Goal: Task Accomplishment & Management: Use online tool/utility

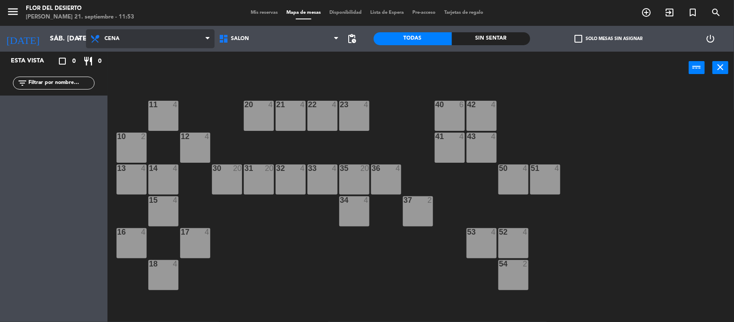
click at [108, 39] on span "Cena" at bounding box center [111, 39] width 15 height 6
click at [267, 10] on span "Mis reservas" at bounding box center [264, 12] width 36 height 5
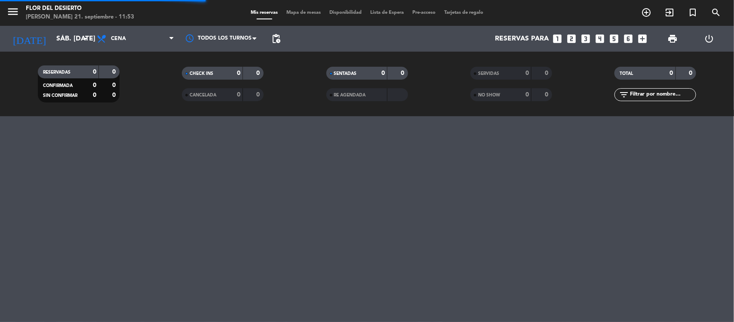
click at [142, 41] on span "Cena" at bounding box center [135, 38] width 86 height 19
click at [143, 52] on div "RESERVADAS 0 0 CONFIRMADA 0 0 SIN CONFIRMAR 0 0 CHECK INS 0 0 CANCELADA 0 0 SEN…" at bounding box center [367, 84] width 734 height 65
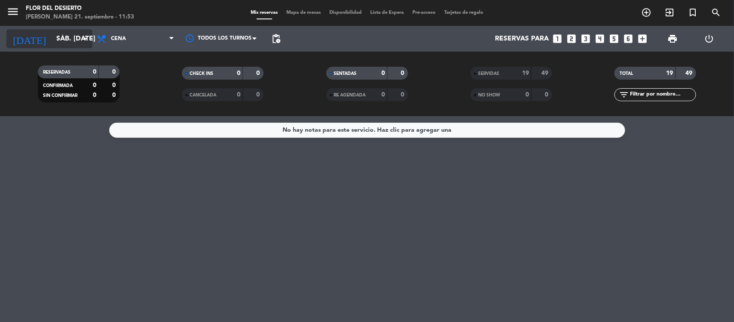
click at [71, 42] on input "sáb. [DATE]" at bounding box center [97, 39] width 91 height 17
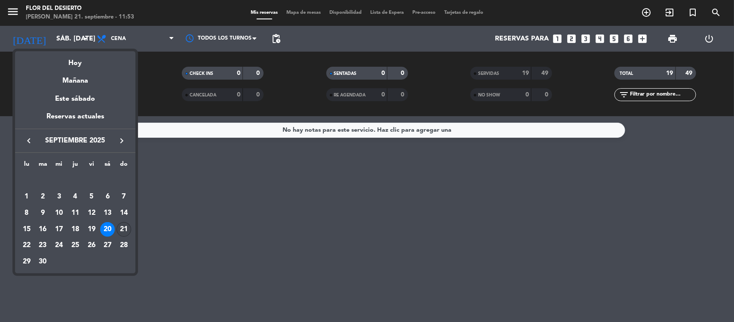
click at [121, 225] on div "21" at bounding box center [124, 229] width 15 height 15
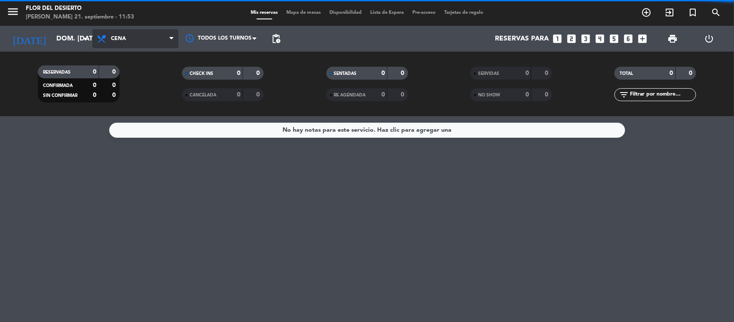
click at [122, 40] on span "Cena" at bounding box center [118, 39] width 15 height 6
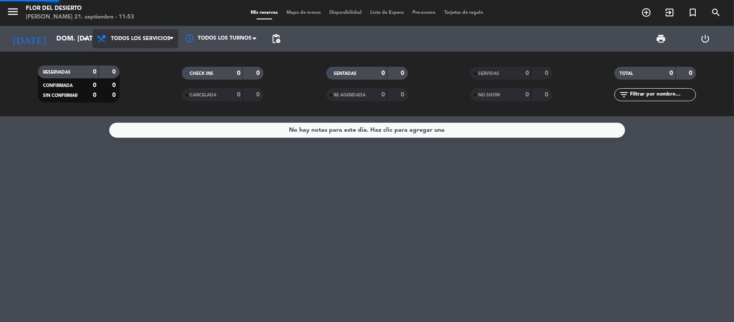
click at [126, 53] on div "menu [PERSON_NAME] DEL [PERSON_NAME] 21. septiembre - 11:53 Mis reservas Mapa d…" at bounding box center [367, 58] width 734 height 116
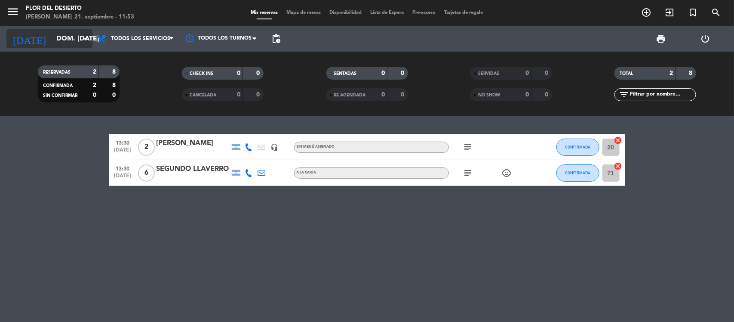
click at [84, 40] on icon "arrow_drop_down" at bounding box center [85, 39] width 10 height 10
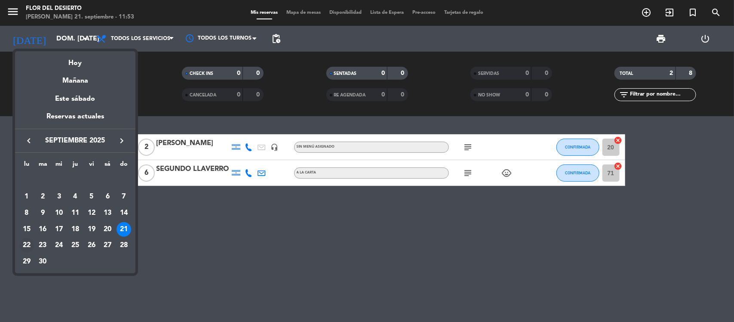
click at [29, 243] on div "22" at bounding box center [26, 245] width 15 height 15
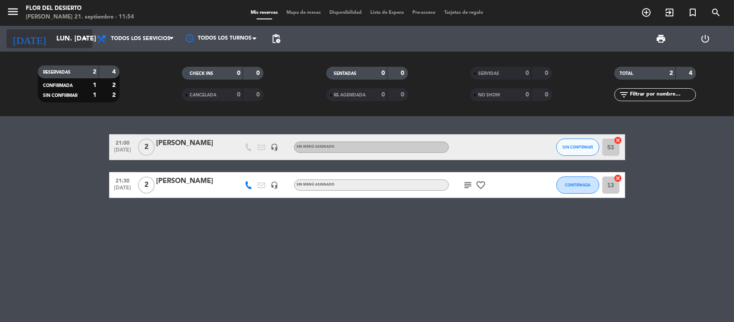
click at [80, 48] on div "[DATE] lun. [DATE] arrow_drop_down" at bounding box center [49, 38] width 86 height 19
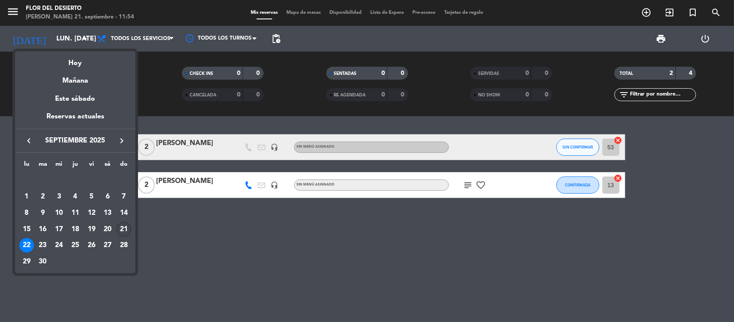
click at [119, 230] on div "21" at bounding box center [124, 229] width 15 height 15
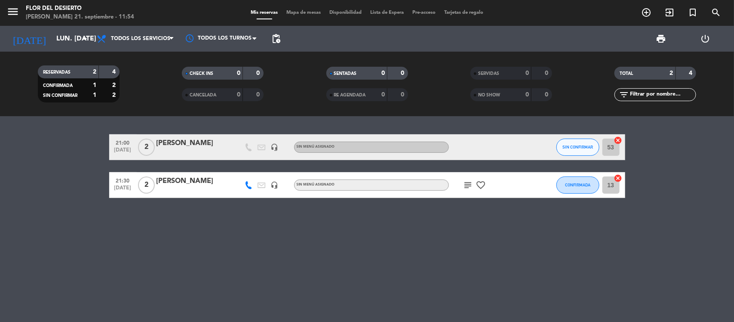
type input "dom. [DATE]"
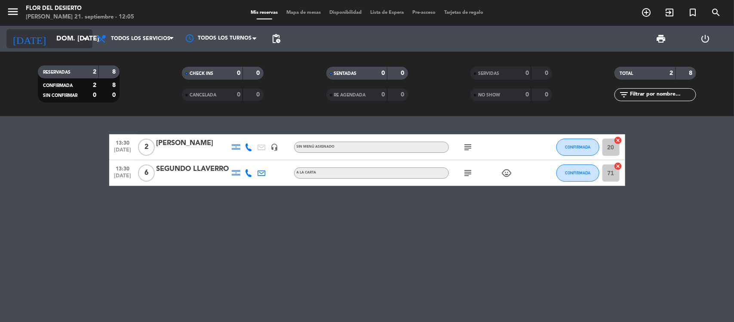
click at [68, 41] on input "dom. [DATE]" at bounding box center [97, 39] width 91 height 17
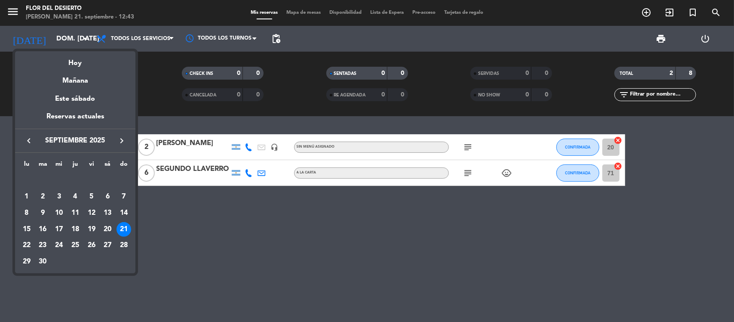
click at [298, 15] on div at bounding box center [367, 161] width 734 height 322
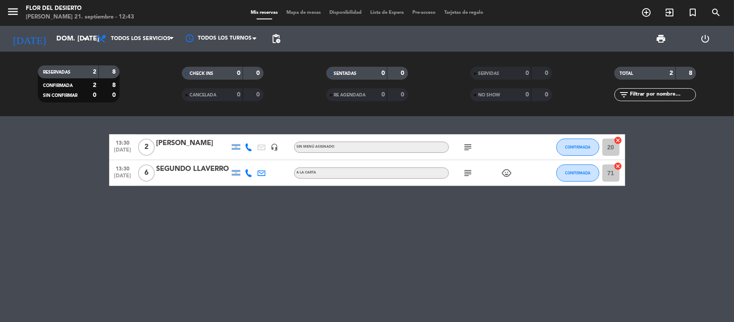
click at [304, 13] on span "Mapa de mesas" at bounding box center [303, 12] width 43 height 5
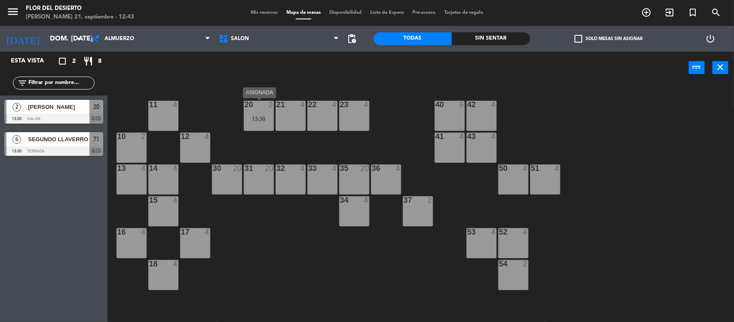
click at [261, 112] on div "20 2 13:30" at bounding box center [259, 116] width 30 height 30
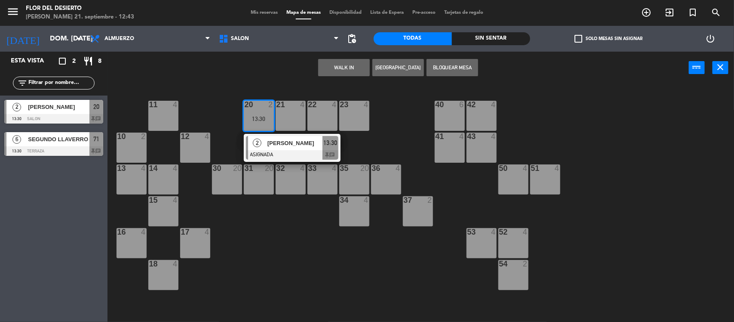
click at [292, 117] on div "21 4" at bounding box center [291, 116] width 30 height 30
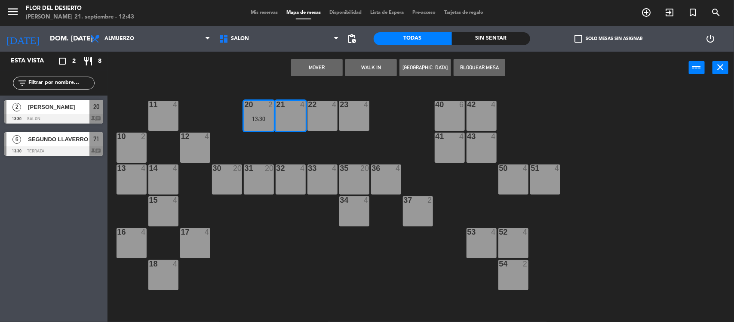
click at [326, 67] on button "Mover" at bounding box center [317, 67] width 52 height 17
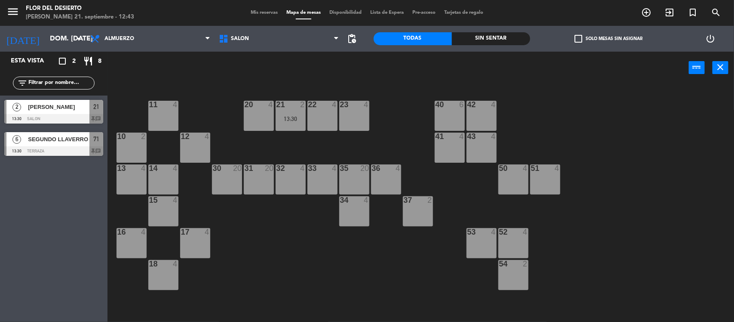
click at [273, 121] on div "20 4" at bounding box center [259, 116] width 30 height 30
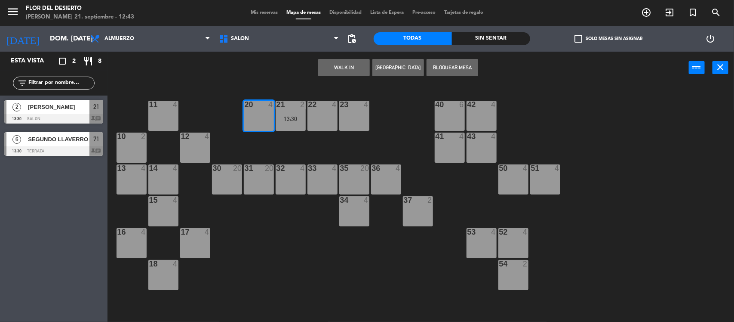
click at [341, 72] on button "WALK IN" at bounding box center [344, 67] width 52 height 17
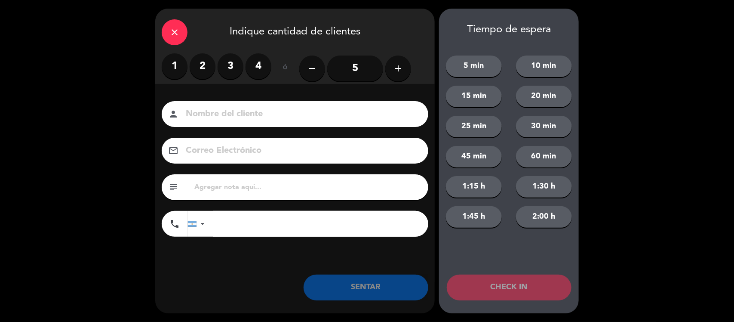
click at [199, 69] on label "2" at bounding box center [203, 66] width 26 height 26
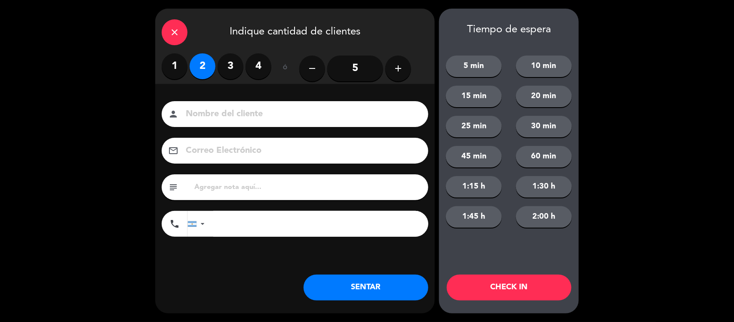
click at [218, 115] on input at bounding box center [301, 114] width 232 height 15
type input "HOTEL RITZ"
click at [257, 267] on div "Nombre del cliente person HOTEL RITZ Correo Electrónico email subject phone [GE…" at bounding box center [295, 183] width 280 height 198
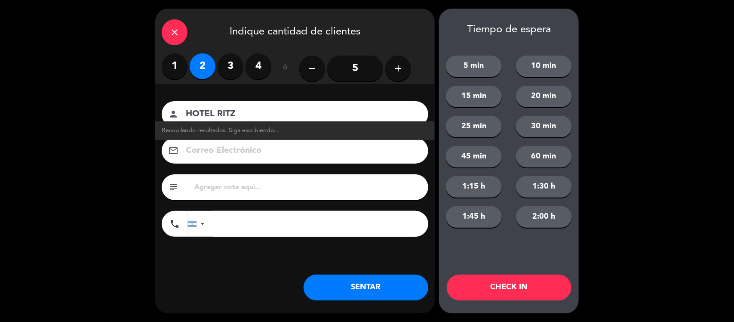
click at [295, 190] on input "text" at bounding box center [308, 187] width 228 height 12
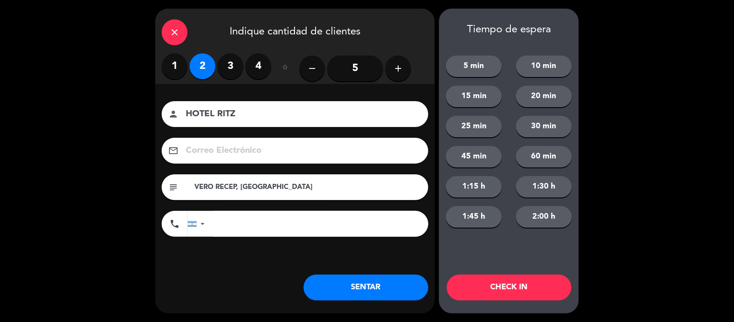
type input "VERO RECEP, [GEOGRAPHIC_DATA]"
click at [385, 289] on button "SENTAR" at bounding box center [366, 287] width 125 height 26
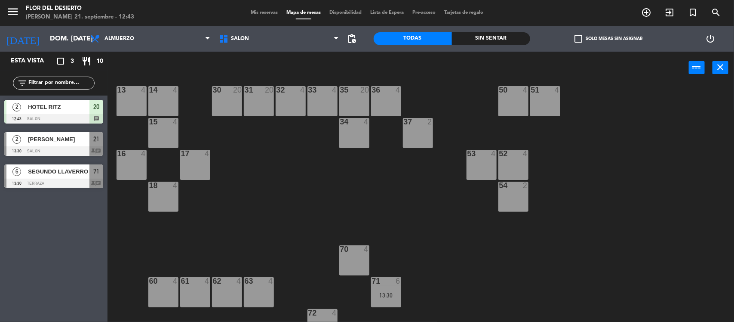
scroll to position [94, 0]
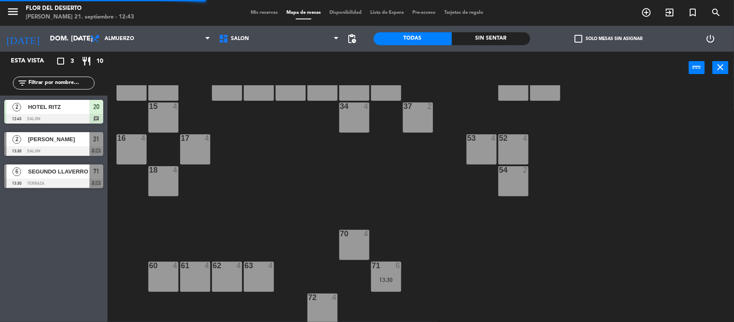
click at [252, 276] on div "63 4" at bounding box center [259, 276] width 30 height 30
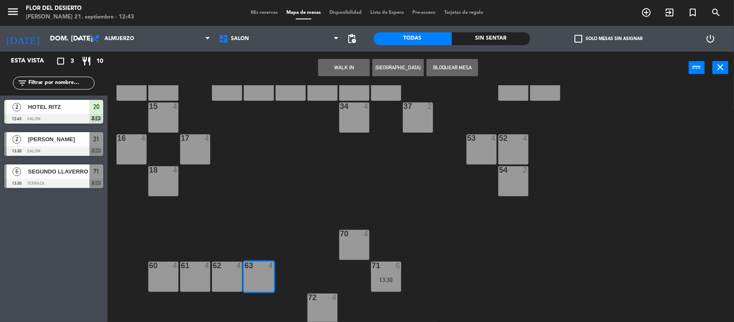
click at [339, 61] on button "WALK IN" at bounding box center [344, 67] width 52 height 17
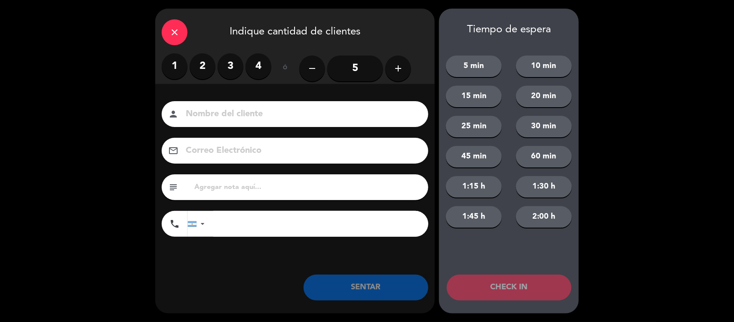
click at [216, 65] on div "1 2 3 4" at bounding box center [217, 66] width 110 height 26
click at [206, 65] on label "2" at bounding box center [203, 66] width 26 height 26
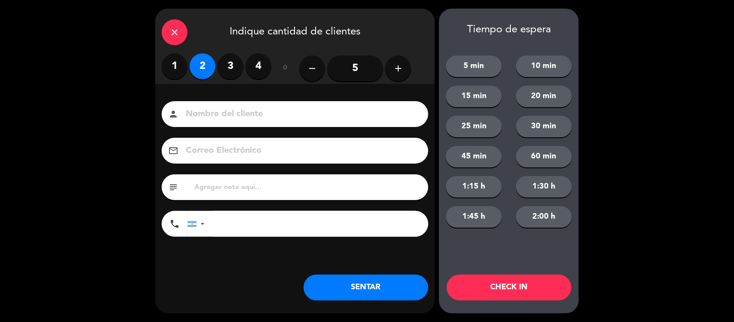
click at [237, 119] on input at bounding box center [301, 114] width 232 height 15
type input "ARGENTINAS"
click at [366, 293] on button "SENTAR" at bounding box center [366, 287] width 125 height 26
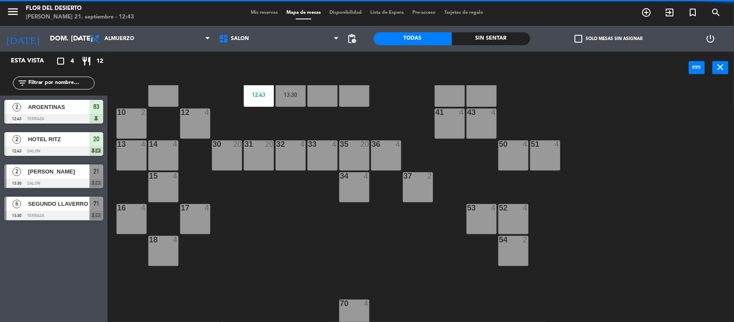
scroll to position [0, 0]
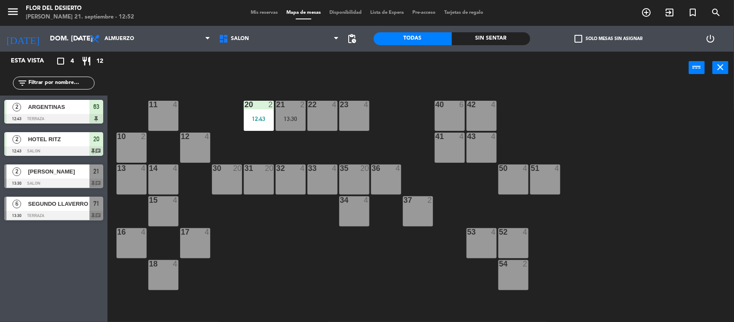
click at [209, 178] on div "11 4 20 2 12:43 21 2 13:30 22 4 23 4 40 6 42 4 10 2 12 4 41 4 43 4 13 4 14 4 30…" at bounding box center [424, 204] width 619 height 238
click at [220, 181] on div "30 20" at bounding box center [227, 179] width 30 height 30
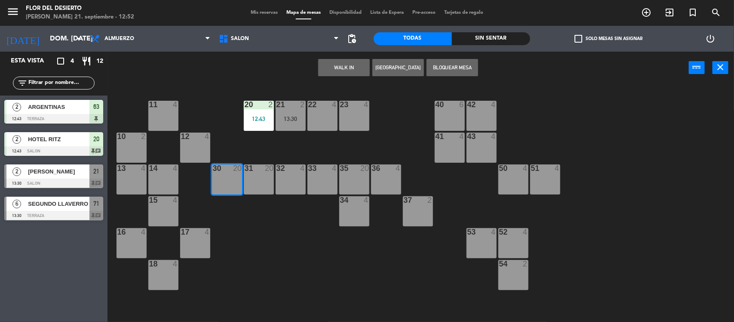
click at [342, 71] on button "WALK IN" at bounding box center [344, 67] width 52 height 17
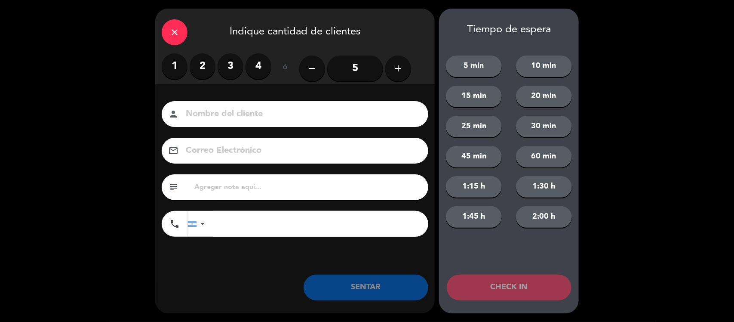
click at [375, 70] on input "5" at bounding box center [355, 68] width 56 height 26
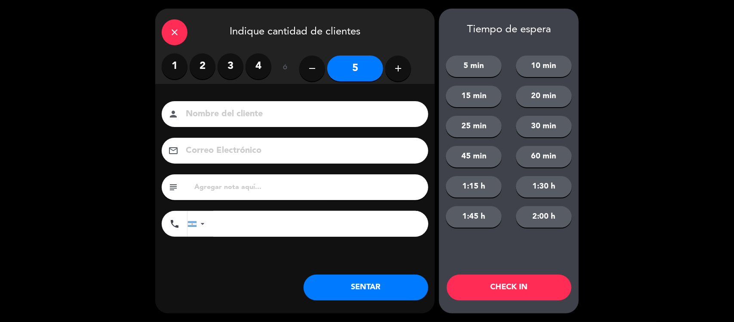
click at [321, 117] on input at bounding box center [301, 114] width 232 height 15
type input "g"
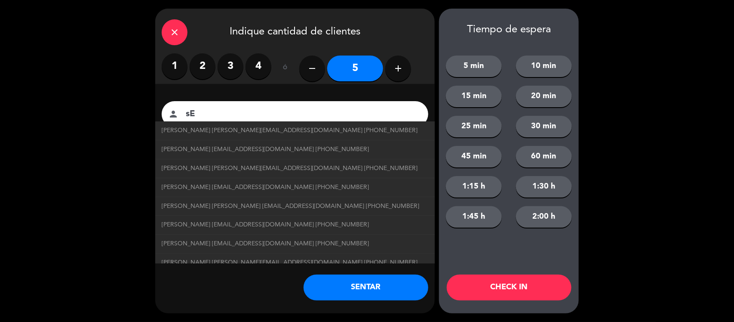
type input "s"
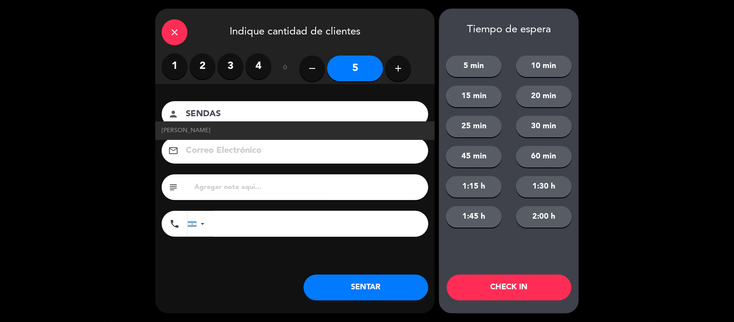
type input "SENDAS"
click at [255, 257] on div "Nombre del cliente person SENDAS [PERSON_NAME] Correo Electrónico email subject…" at bounding box center [295, 183] width 280 height 198
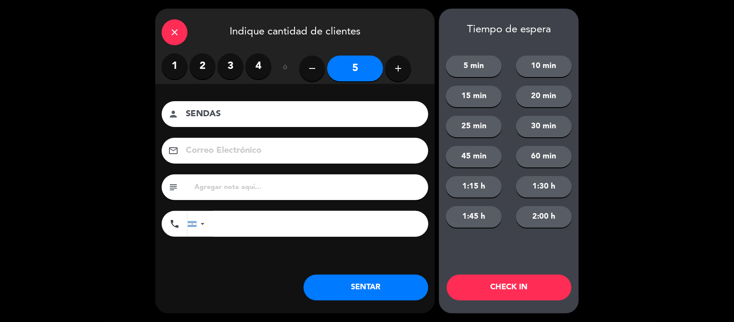
click at [264, 185] on input "text" at bounding box center [308, 187] width 228 height 12
drag, startPoint x: 264, startPoint y: 185, endPoint x: 178, endPoint y: 178, distance: 87.2
click at [178, 178] on div "subject [PERSON_NAME]" at bounding box center [295, 187] width 267 height 26
paste input "$202.500,00"
type input "$202.500,00"
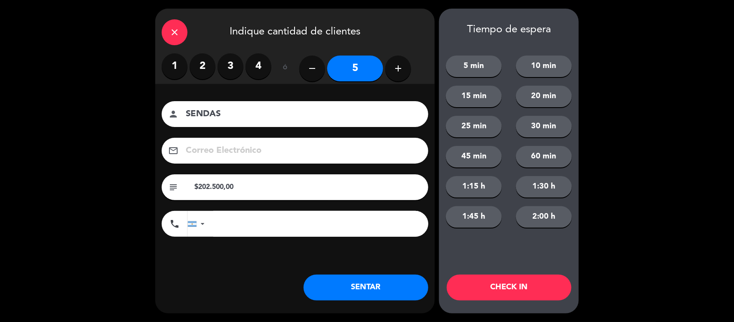
drag, startPoint x: 265, startPoint y: 181, endPoint x: 161, endPoint y: 186, distance: 103.8
click at [161, 186] on div "subject $202.500,00" at bounding box center [295, 187] width 280 height 26
type input "[PERSON_NAME]"
click at [347, 291] on button "SENTAR" at bounding box center [366, 287] width 125 height 26
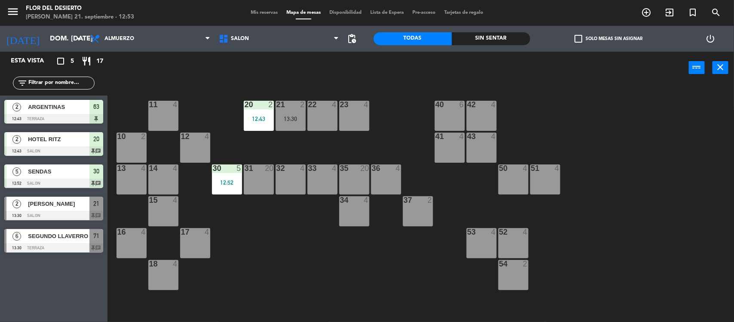
click at [232, 187] on div "30 5 12:52" at bounding box center [227, 179] width 30 height 30
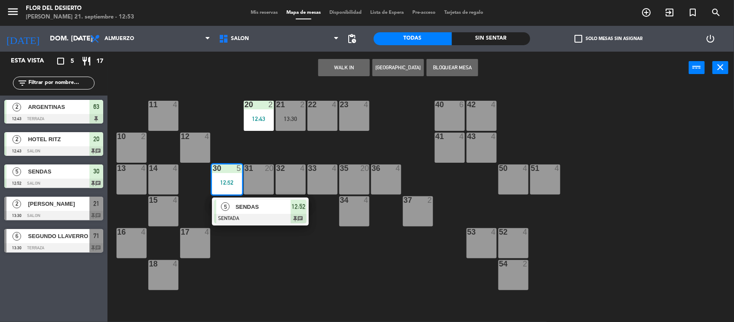
click at [240, 214] on div at bounding box center [260, 218] width 92 height 9
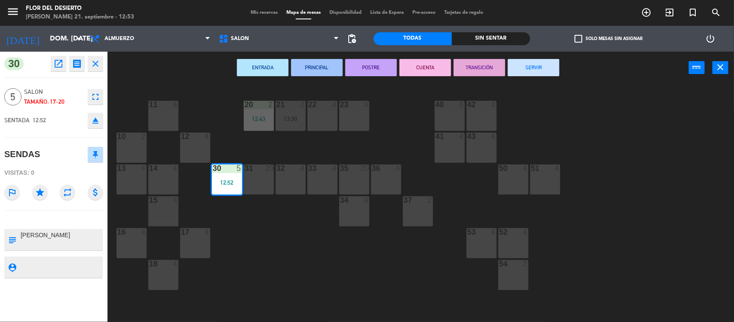
click at [80, 235] on textarea at bounding box center [61, 239] width 82 height 18
type textarea "[PERSON_NAME] 10% DESCUENTO"
click at [283, 227] on div "11 4 20 2 12:43 21 2 13:30 22 4 23 4 40 6 42 4 10 2 12 4 41 4 43 4 13 4 14 4 30…" at bounding box center [424, 204] width 619 height 238
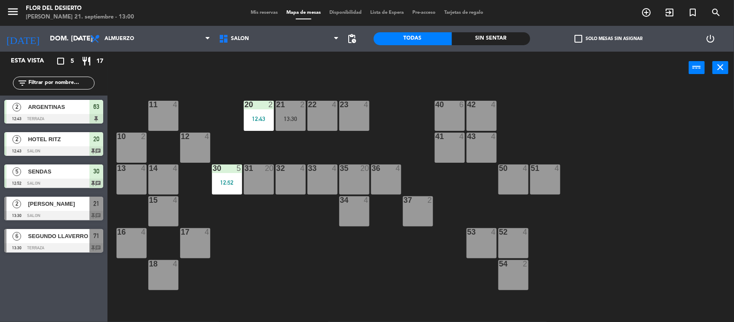
click at [350, 119] on div "23 4" at bounding box center [354, 116] width 30 height 30
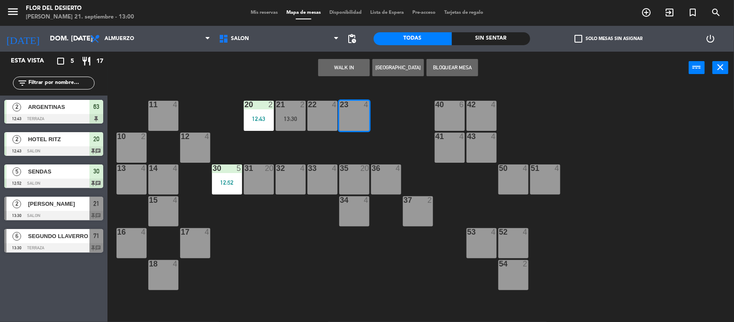
click at [325, 65] on button "WALK IN" at bounding box center [344, 67] width 52 height 17
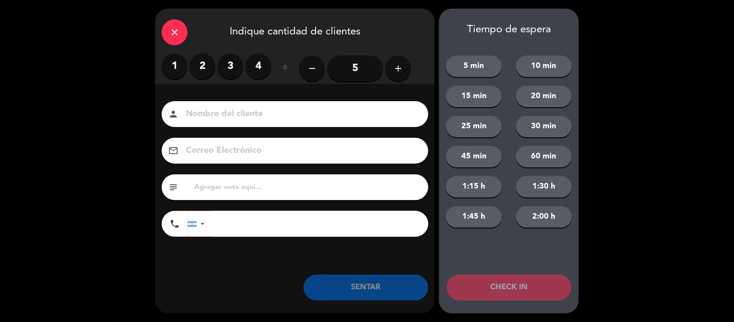
click at [204, 63] on label "2" at bounding box center [203, 66] width 26 height 26
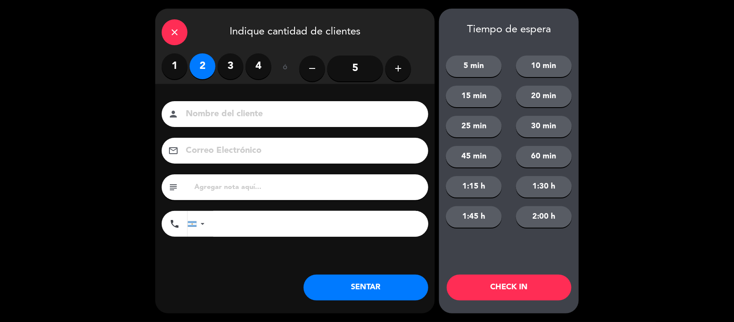
click at [215, 107] on input at bounding box center [301, 114] width 232 height 15
paste input "SENDAS, [PERSON_NAME] 10% DESCUENTO"
drag, startPoint x: 372, startPoint y: 114, endPoint x: 227, endPoint y: 113, distance: 145.4
click at [227, 113] on input "SENDAS, [PERSON_NAME] 10% DESCUENTO" at bounding box center [301, 114] width 232 height 15
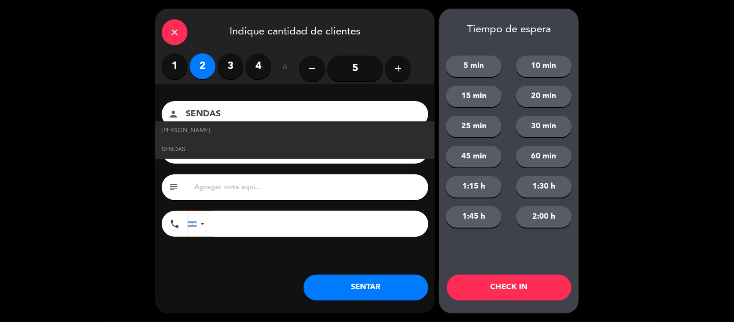
type input "SENDAS"
click at [289, 184] on input "text" at bounding box center [308, 187] width 228 height 12
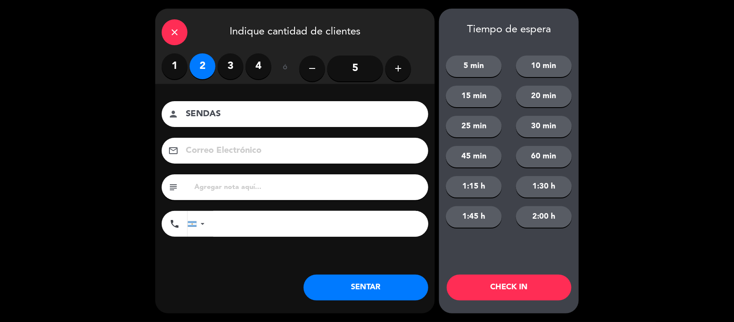
paste input "SENDAS, [PERSON_NAME] 10% DESCUENTO"
drag, startPoint x: 222, startPoint y: 185, endPoint x: 184, endPoint y: 191, distance: 39.2
click at [184, 192] on div "subject SENDAS, [PERSON_NAME] 10% DESCUENTO" at bounding box center [295, 187] width 267 height 26
type input "[PERSON_NAME] 10% DESCUENTO"
click at [361, 284] on button "SENTAR" at bounding box center [366, 287] width 125 height 26
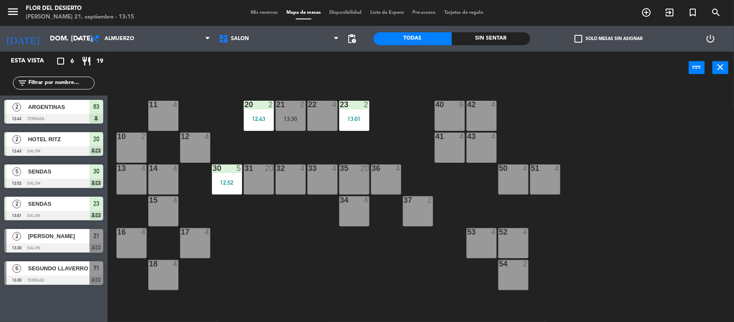
click at [283, 181] on div "32 4" at bounding box center [291, 179] width 30 height 30
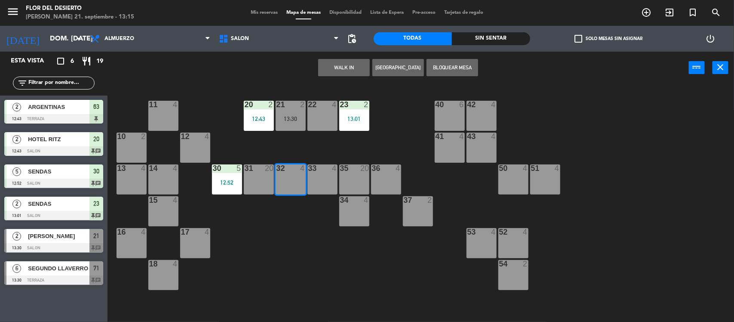
click at [340, 74] on button "WALK IN" at bounding box center [344, 67] width 52 height 17
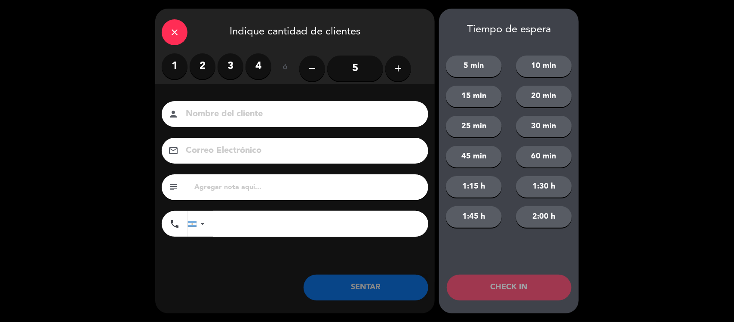
click at [215, 74] on div "1 2 3 4" at bounding box center [217, 66] width 110 height 26
click at [187, 77] on div "1 2 3 4" at bounding box center [217, 66] width 110 height 26
click at [199, 69] on label "2" at bounding box center [203, 66] width 26 height 26
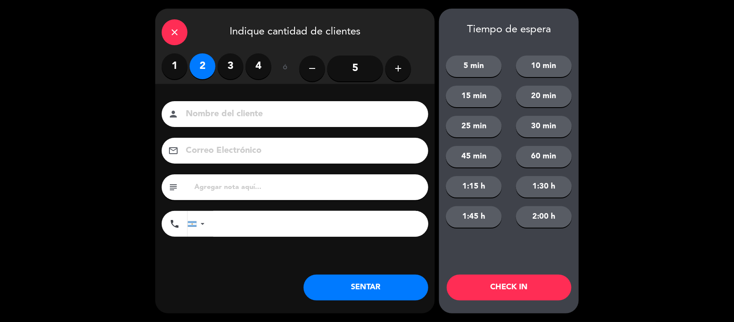
click at [222, 118] on input at bounding box center [301, 114] width 232 height 15
type input "ARGENTINAS"
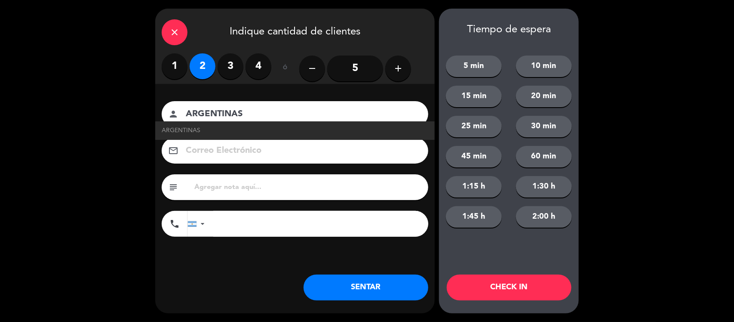
click at [241, 192] on input "text" at bounding box center [308, 187] width 228 height 12
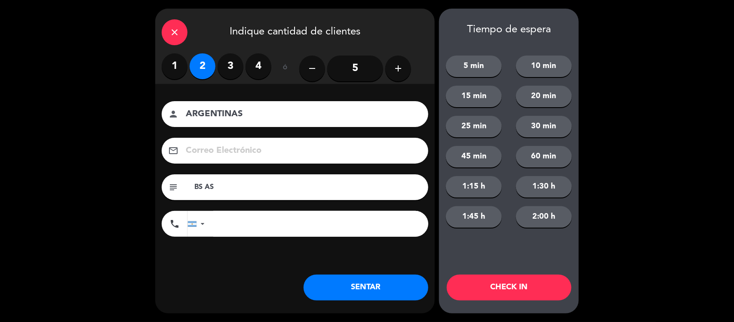
type input "BS AS"
click at [363, 303] on div "close Indique cantidad de clientes 1 2 3 4 ó remove 5 add Nombre del cliente pe…" at bounding box center [295, 161] width 280 height 304
click at [371, 298] on button "SENTAR" at bounding box center [366, 287] width 125 height 26
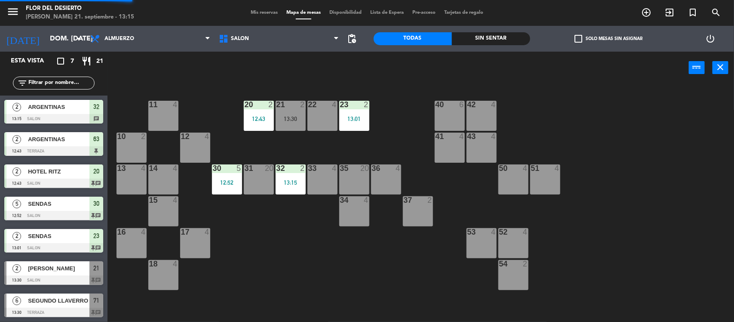
click at [357, 123] on div "23 2 13:01" at bounding box center [354, 116] width 30 height 30
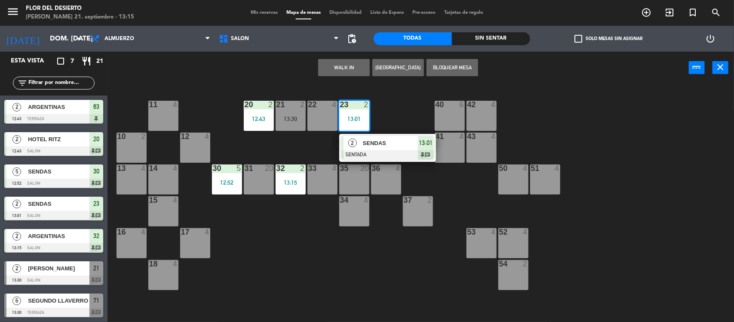
click at [287, 260] on div "11 4 20 2 12:43 21 2 13:30 22 4 23 2 13:01 2 SENDAS SENTADA 13:01 chat 40 6 42 …" at bounding box center [424, 204] width 619 height 238
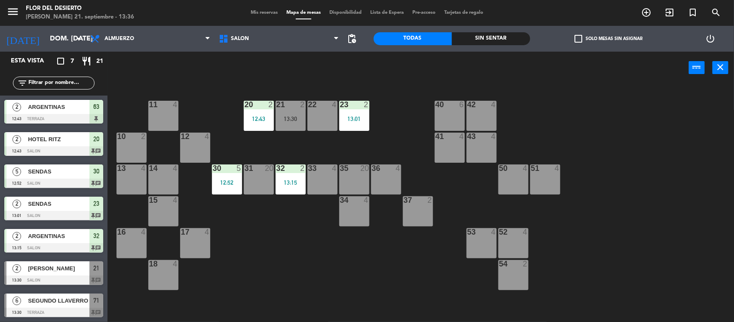
scroll to position [0, 0]
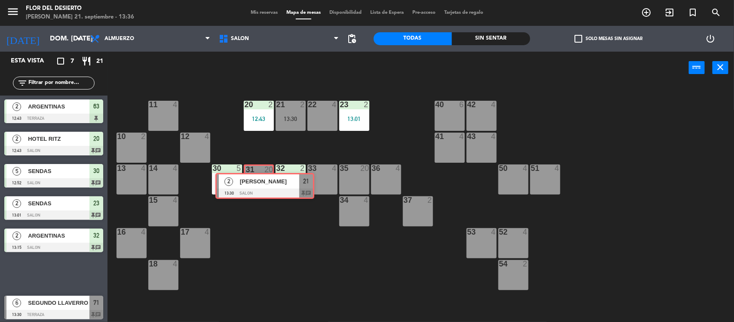
drag, startPoint x: 124, startPoint y: 258, endPoint x: 252, endPoint y: 181, distance: 149.6
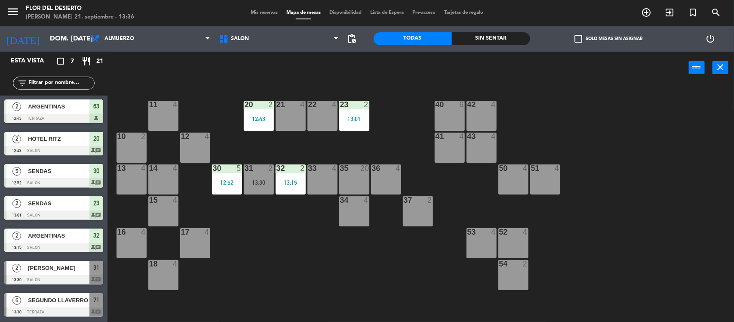
click at [252, 181] on div "13:30" at bounding box center [259, 182] width 30 height 6
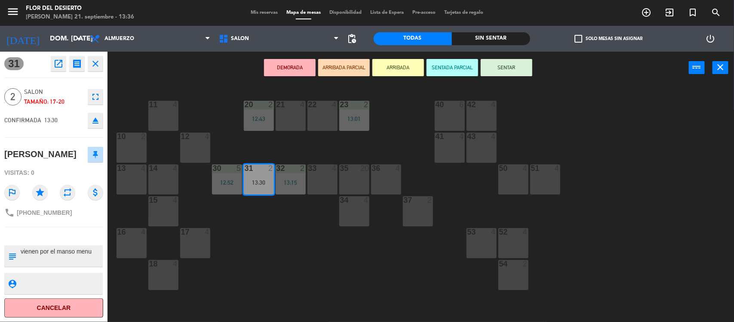
click at [513, 71] on button "SENTAR" at bounding box center [507, 67] width 52 height 17
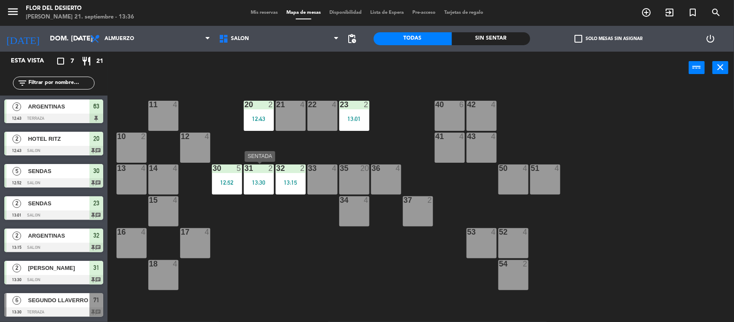
click at [265, 179] on div "13:30" at bounding box center [259, 182] width 30 height 6
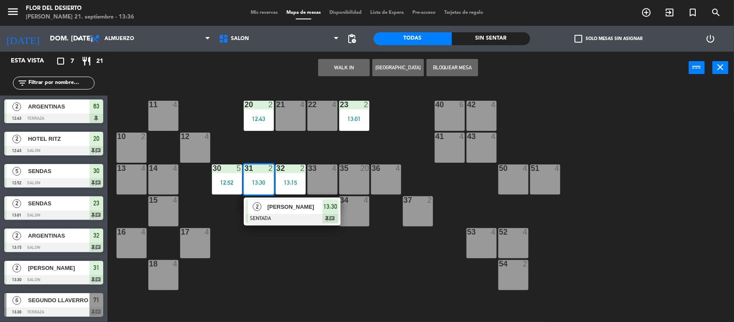
click at [267, 203] on div "2 [PERSON_NAME] SENTADA 13:30 chat" at bounding box center [292, 211] width 110 height 28
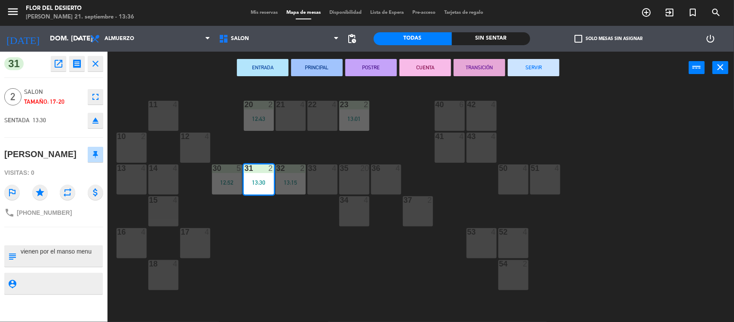
drag, startPoint x: 40, startPoint y: 177, endPoint x: 0, endPoint y: 153, distance: 46.7
click at [0, 153] on div "31 open_in_new receipt 1:30 PM dom., [DATE] 2 personas [PERSON_NAME] 31 INTERNA…" at bounding box center [54, 187] width 108 height 270
copy div "[PERSON_NAME]"
click at [173, 77] on div "ENTRADA PRINCIPAL POSTRE CUENTA TRANSICIÓN SERVIR power_input close" at bounding box center [398, 68] width 581 height 33
click at [100, 66] on button "close" at bounding box center [95, 63] width 15 height 15
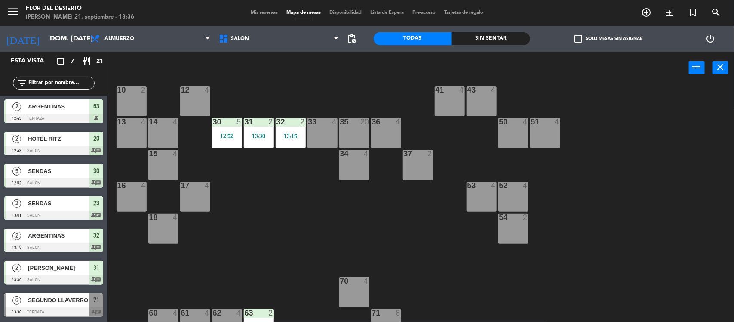
scroll to position [0, 0]
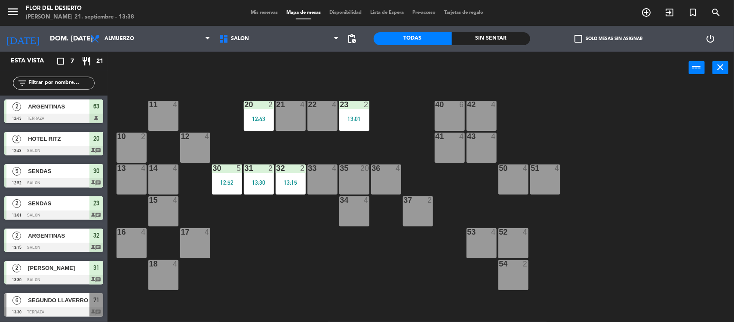
click at [261, 14] on span "Mis reservas" at bounding box center [264, 12] width 36 height 5
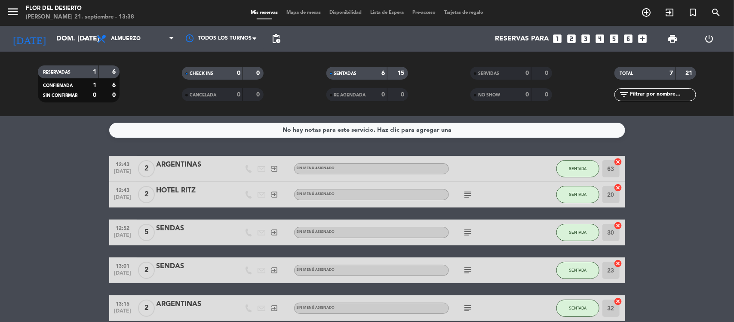
scroll to position [105, 0]
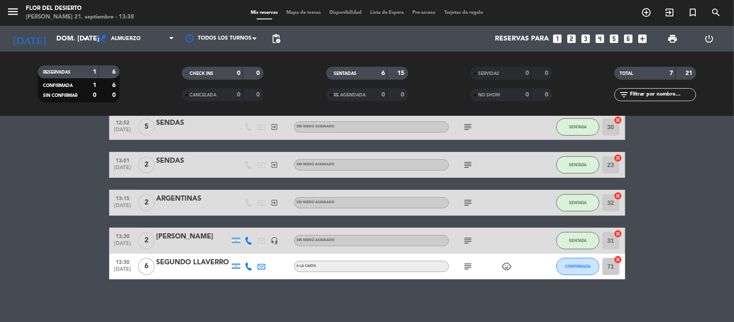
click at [184, 267] on div "SEGUNDO LLAVERRO" at bounding box center [193, 262] width 73 height 11
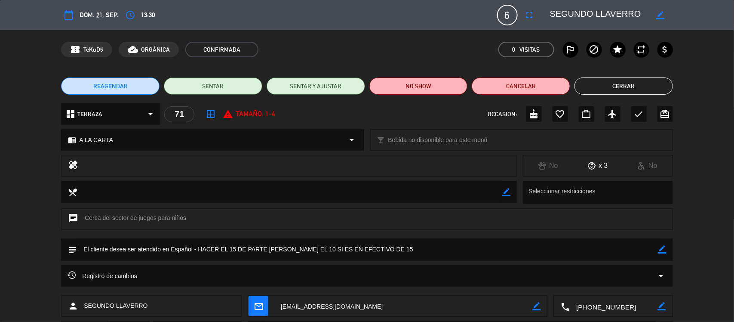
click at [606, 83] on button "Cerrar" at bounding box center [624, 85] width 98 height 17
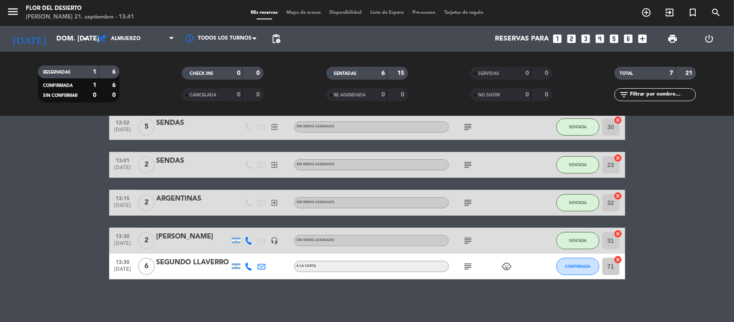
click at [295, 10] on span "Mapa de mesas" at bounding box center [303, 12] width 43 height 5
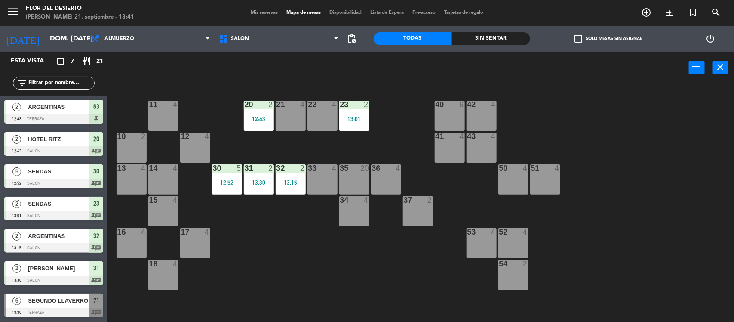
click at [482, 141] on div "43 4" at bounding box center [482, 147] width 30 height 30
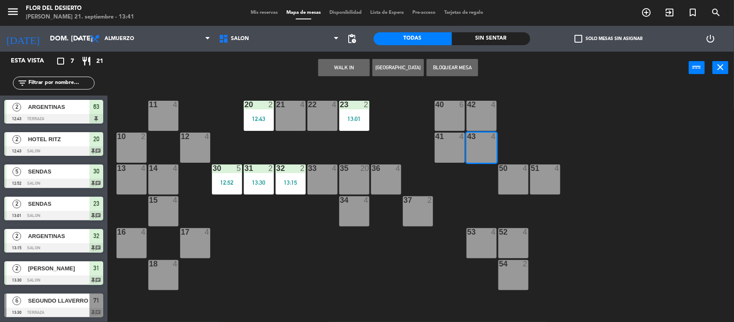
click at [339, 65] on button "WALK IN" at bounding box center [344, 67] width 52 height 17
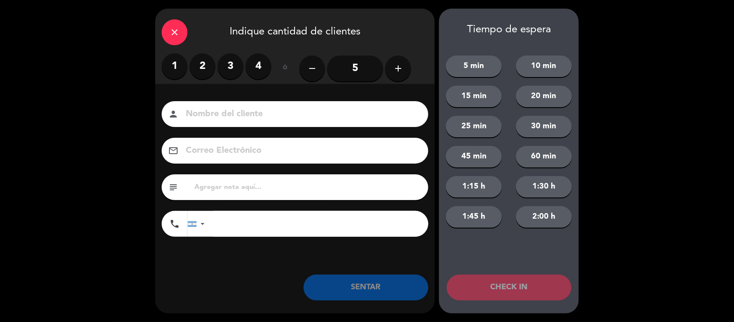
click at [226, 67] on label "3" at bounding box center [231, 66] width 26 height 26
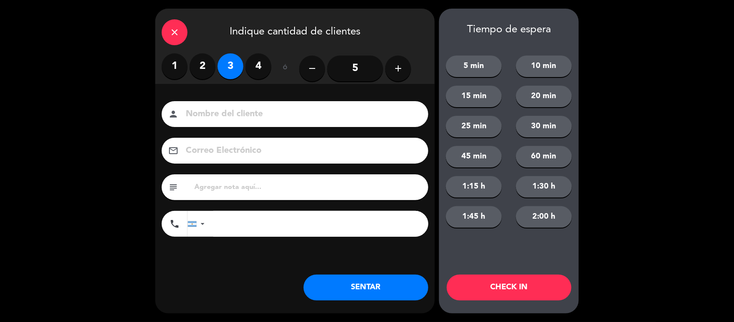
click at [246, 114] on input at bounding box center [301, 114] width 232 height 15
paste input "SENDAS, [PERSON_NAME] 10% DESCUENTO"
drag, startPoint x: 366, startPoint y: 114, endPoint x: 221, endPoint y: 123, distance: 146.1
click at [230, 143] on div "Nombre del cliente person SENDAS, [PERSON_NAME] 10% DESCUENTO Correo Electrónic…" at bounding box center [295, 170] width 280 height 138
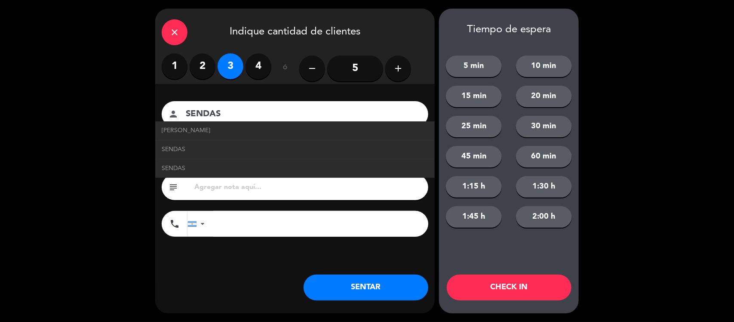
type input "SENDAS"
drag, startPoint x: 229, startPoint y: 253, endPoint x: 229, endPoint y: 222, distance: 30.5
click at [229, 254] on div "Nombre del cliente person SENDAS [PERSON_NAME] SENDAS SENDAS Correo Electrónico…" at bounding box center [295, 183] width 280 height 198
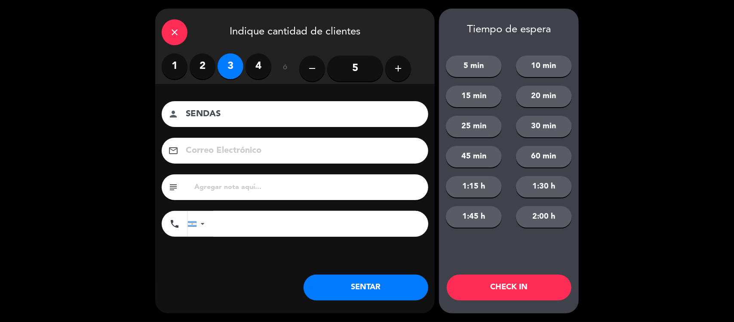
click at [260, 189] on input "text" at bounding box center [308, 187] width 228 height 12
paste input "SENDAS, [PERSON_NAME] 10% DESCUENTO"
drag, startPoint x: 225, startPoint y: 186, endPoint x: 176, endPoint y: 188, distance: 48.7
click at [176, 188] on div "subject SENDAS, [PERSON_NAME] 10% DESCUENTO" at bounding box center [295, 187] width 267 height 26
type input "[PERSON_NAME] 10% DESCUENTO"
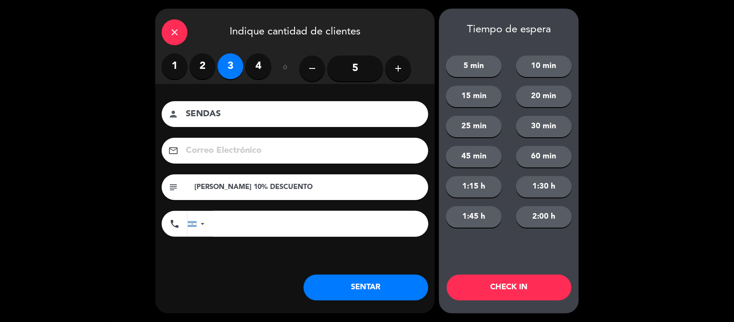
click at [340, 282] on button "SENTAR" at bounding box center [366, 287] width 125 height 26
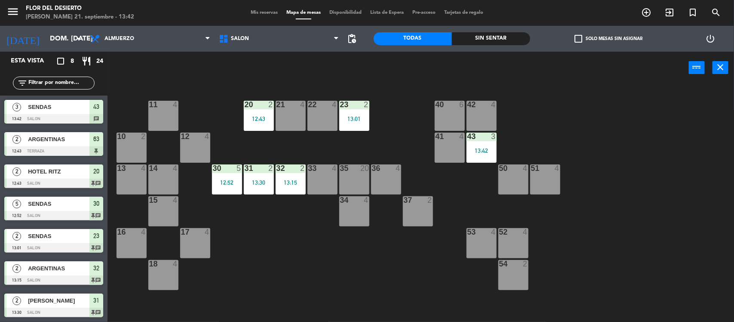
click at [279, 126] on div "21 4" at bounding box center [291, 116] width 30 height 30
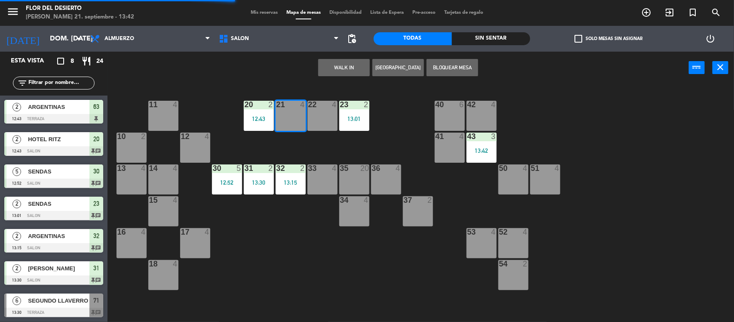
click at [344, 70] on button "WALK IN" at bounding box center [344, 67] width 52 height 17
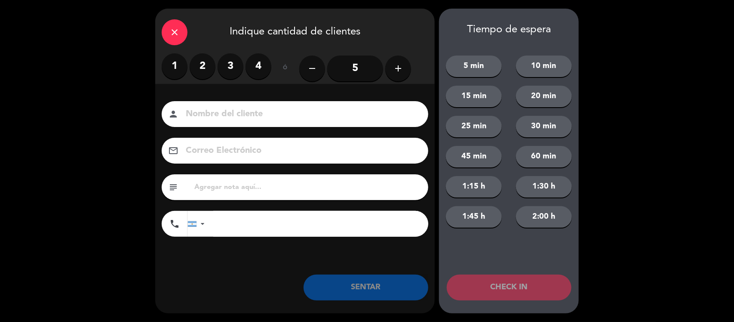
click at [177, 65] on label "1" at bounding box center [175, 66] width 26 height 26
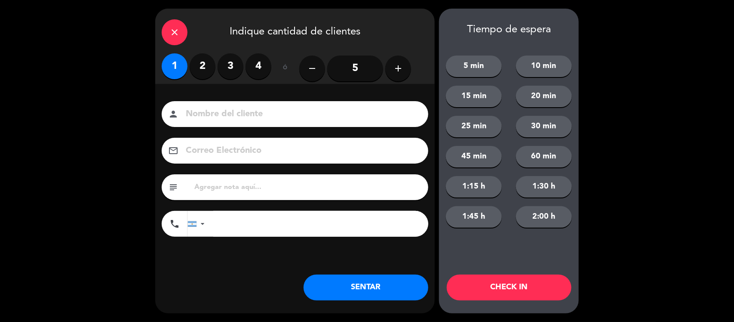
click at [239, 114] on input at bounding box center [301, 114] width 232 height 15
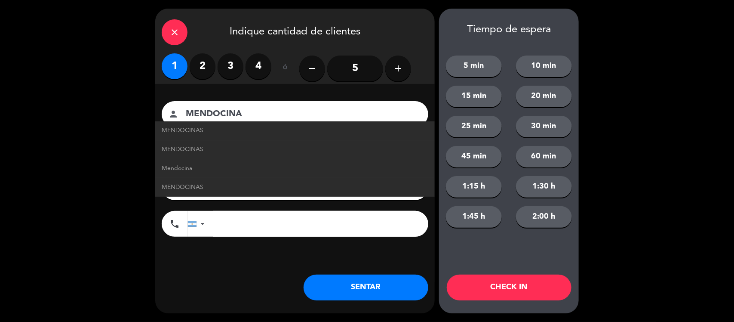
type input "MENDOCINA"
click at [393, 291] on button "SENTAR" at bounding box center [366, 287] width 125 height 26
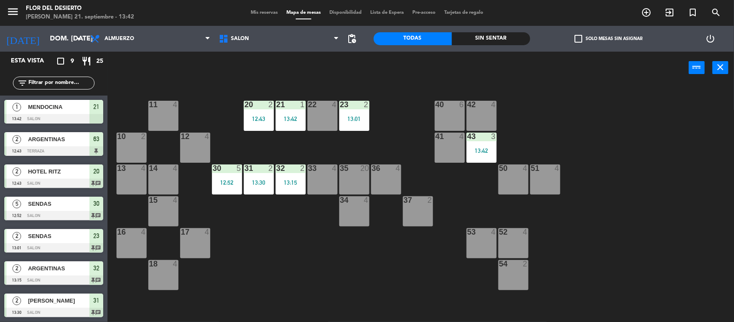
scroll to position [94, 0]
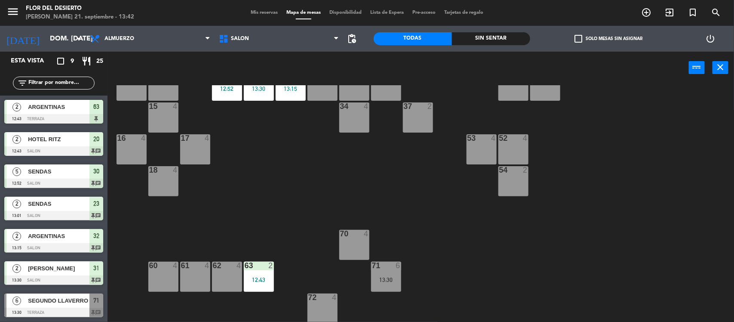
click at [267, 12] on span "Mis reservas" at bounding box center [264, 12] width 36 height 5
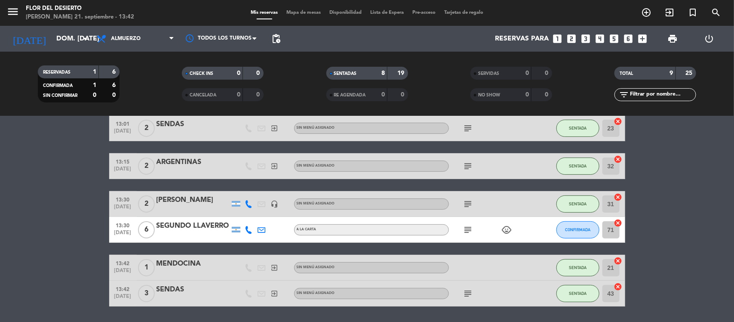
scroll to position [169, 0]
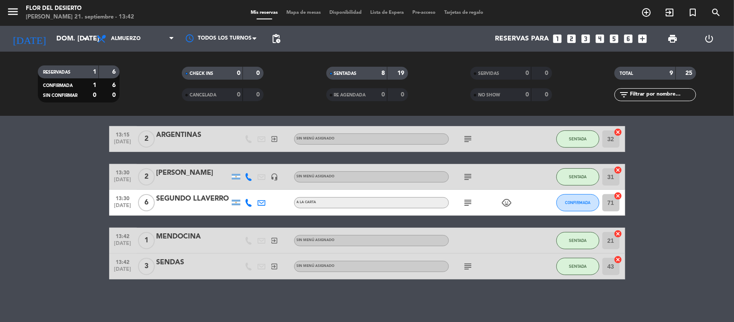
click at [189, 194] on div "SEGUNDO LLAVERRO" at bounding box center [193, 198] width 73 height 11
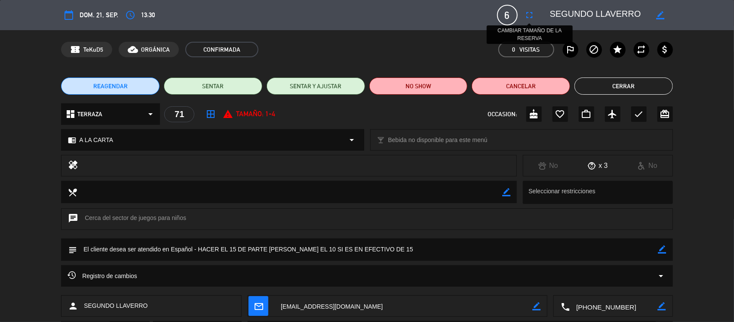
click at [525, 11] on icon "fullscreen" at bounding box center [530, 15] width 10 height 10
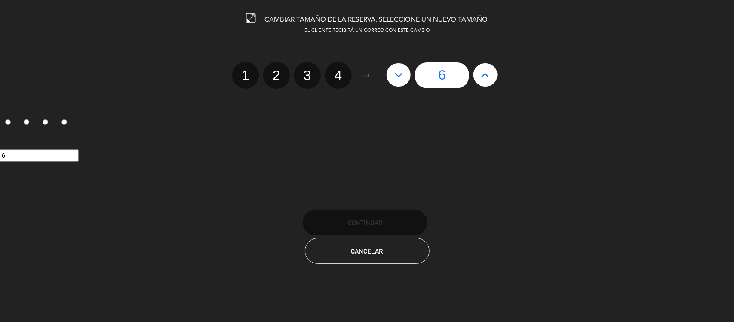
click at [479, 69] on button at bounding box center [485, 74] width 24 height 23
type input "7"
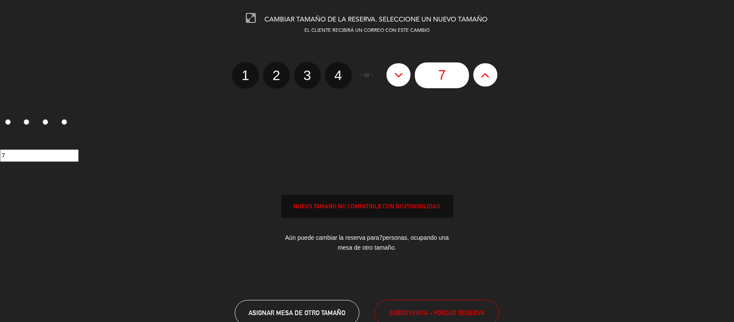
click at [479, 70] on button at bounding box center [485, 74] width 24 height 23
type input "8"
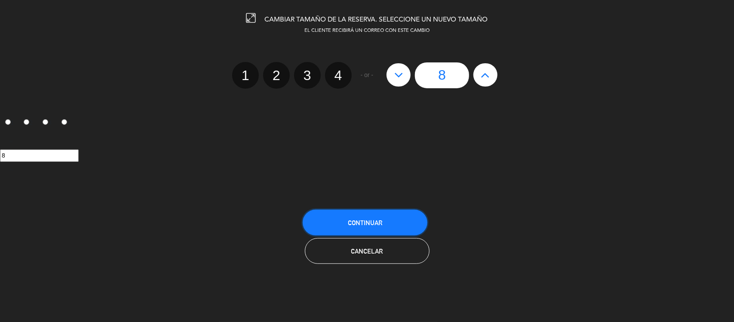
click at [390, 222] on button "Continuar" at bounding box center [365, 222] width 125 height 26
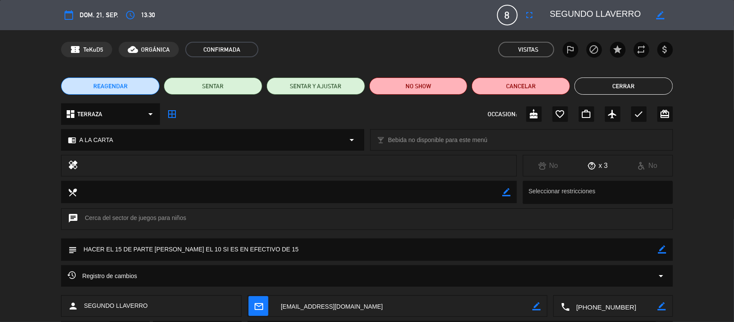
click at [630, 88] on button "Cerrar" at bounding box center [624, 85] width 98 height 17
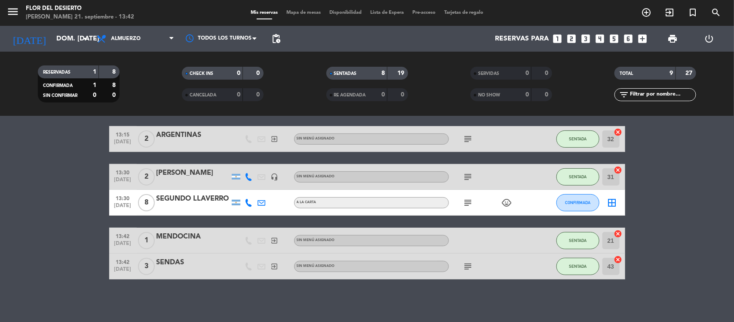
click at [467, 203] on icon "subject" at bounding box center [468, 202] width 10 height 10
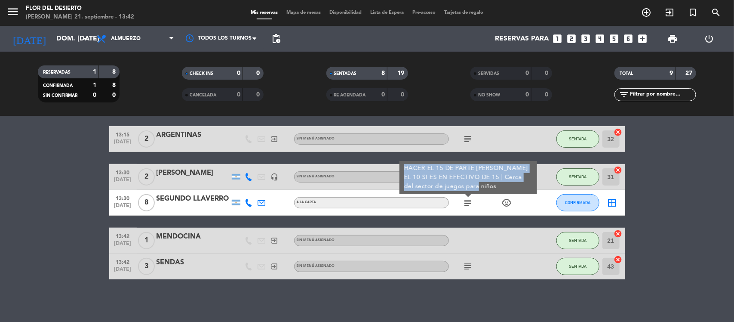
drag, startPoint x: 467, startPoint y: 187, endPoint x: 404, endPoint y: 166, distance: 66.1
click at [404, 166] on div "HACER EL 15 DE PARTE [PERSON_NAME] EL 10 SI ES EN EFECTIVO DE 15 | Cerca del se…" at bounding box center [468, 177] width 129 height 27
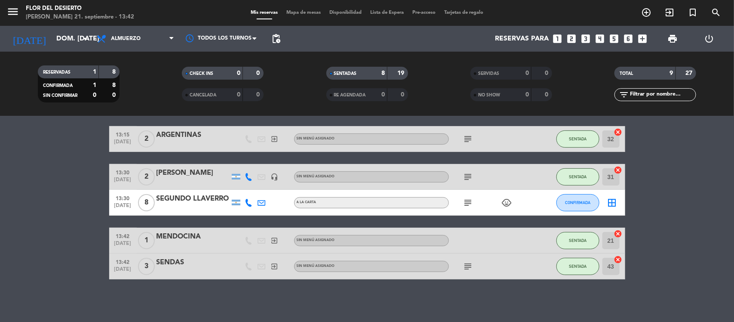
click at [464, 199] on icon "subject" at bounding box center [468, 202] width 10 height 10
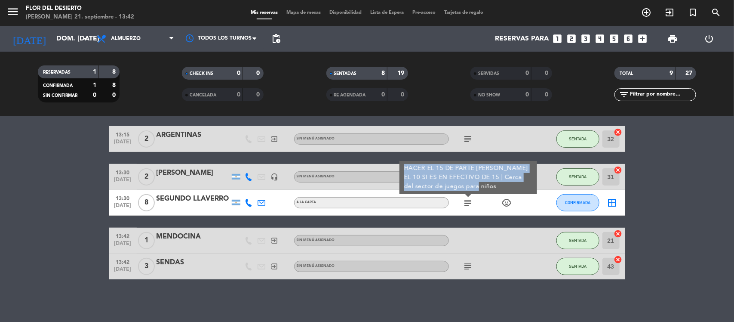
copy div "HACER EL 15 DE PARTE [PERSON_NAME] EL 10 SI ES EN EFECTIVO DE 15 | Cerca del se…"
drag, startPoint x: 476, startPoint y: 187, endPoint x: 399, endPoint y: 169, distance: 79.6
click at [399, 169] on div "HACER EL 15 DE PARTE [PERSON_NAME] EL 10 SI ES EN EFECTIVO DE 15 | Cerca del se…" at bounding box center [468, 177] width 138 height 33
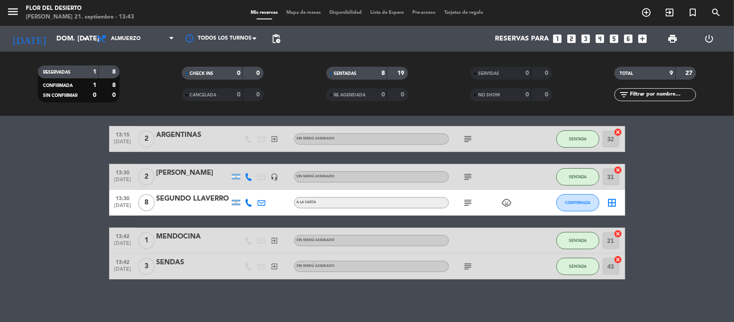
click at [291, 16] on div "Mis reservas Mapa de mesas Disponibilidad Lista de Espera Pre-acceso Tarjetas d…" at bounding box center [366, 13] width 241 height 8
click at [298, 13] on span "Mapa de mesas" at bounding box center [303, 12] width 43 height 5
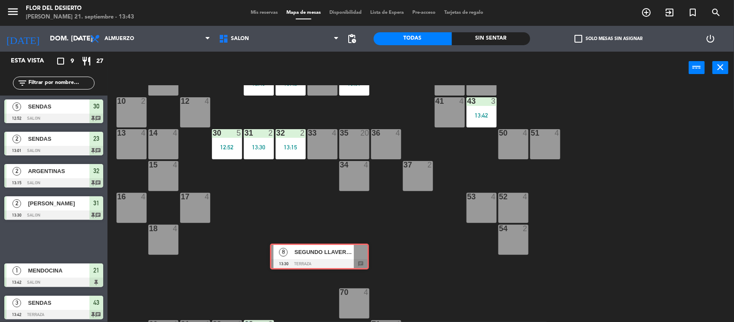
scroll to position [94, 0]
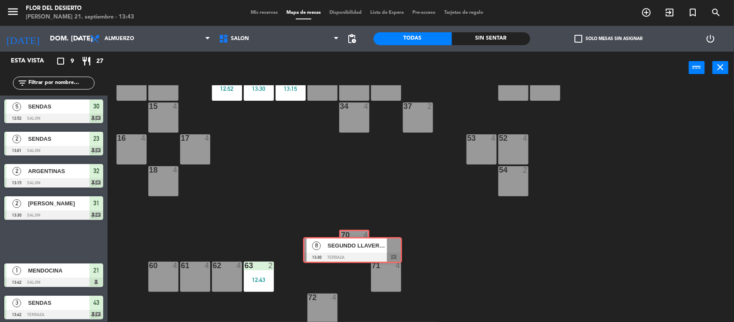
drag, startPoint x: 44, startPoint y: 237, endPoint x: 343, endPoint y: 246, distance: 299.0
click at [343, 246] on div "Esta vista crop_square 9 restaurant 27 filter_list 2 [GEOGRAPHIC_DATA] 12:43 TE…" at bounding box center [367, 187] width 734 height 271
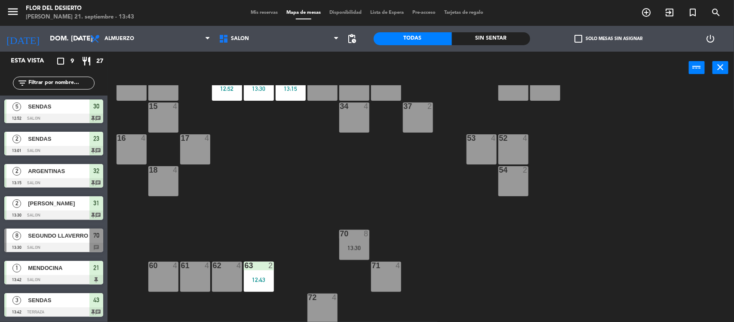
click at [354, 248] on div "13:30" at bounding box center [354, 248] width 30 height 6
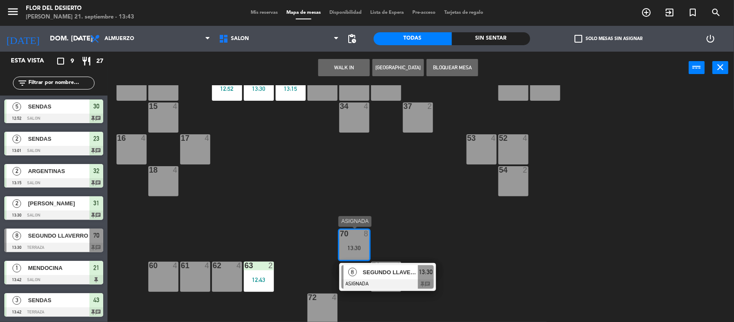
click at [366, 279] on div at bounding box center [387, 283] width 92 height 9
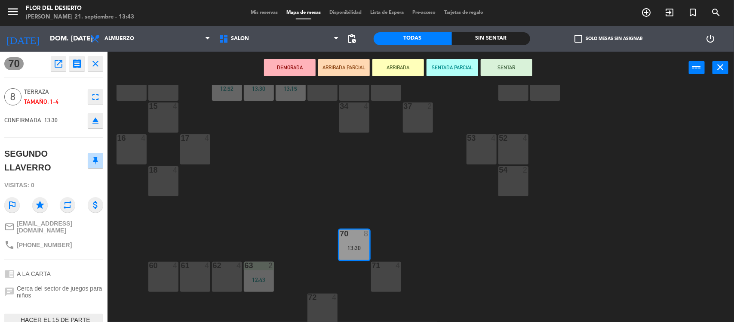
click at [501, 67] on button "SENTAR" at bounding box center [507, 67] width 52 height 17
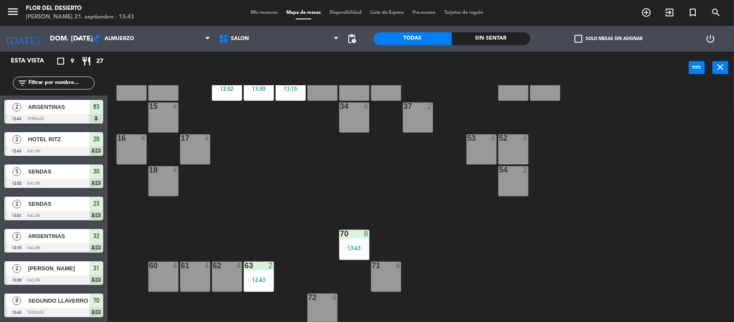
scroll to position [9, 0]
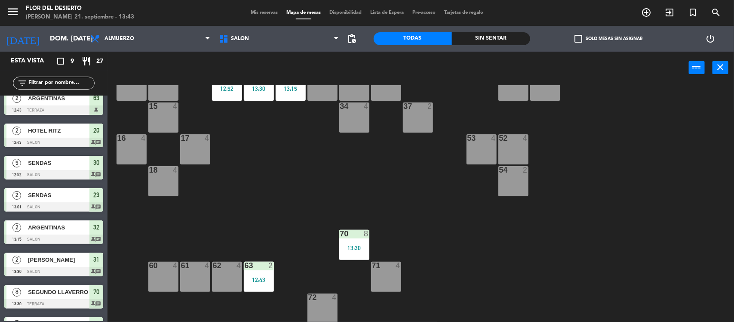
click at [55, 298] on div "SEGUNDO LLAVERRO" at bounding box center [58, 292] width 62 height 14
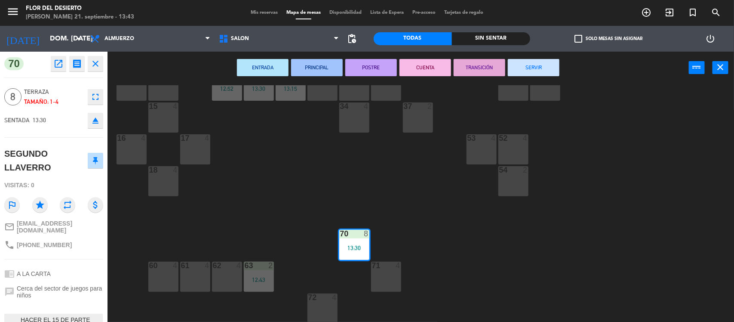
click at [57, 59] on icon "open_in_new" at bounding box center [58, 63] width 10 height 10
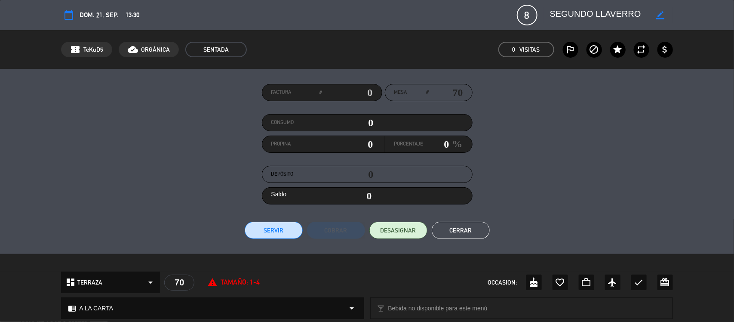
click at [664, 12] on icon "border_color" at bounding box center [661, 15] width 8 height 8
click at [648, 13] on textarea at bounding box center [599, 14] width 98 height 15
type textarea "SEGUNDO LLAVER"
drag, startPoint x: 644, startPoint y: 13, endPoint x: 544, endPoint y: 21, distance: 100.5
click at [544, 21] on div at bounding box center [608, 14] width 129 height 15
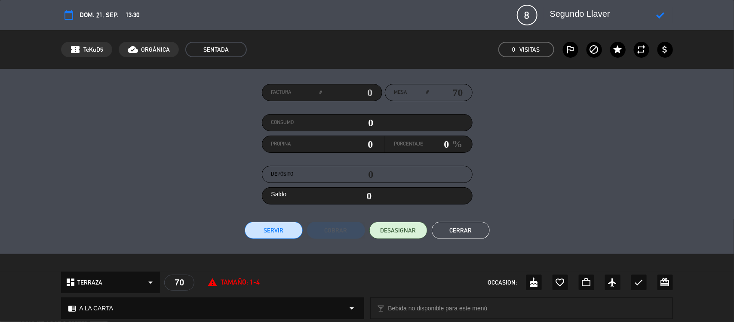
drag, startPoint x: 621, startPoint y: 14, endPoint x: 523, endPoint y: 8, distance: 98.2
click at [524, 12] on div "calendar_today dom. 21, sep. 13:30 8 SEGUNDO LLAVERRO phone mail_outline" at bounding box center [367, 15] width 612 height 21
type textarea "Segundo Llaver"
click at [657, 11] on icon at bounding box center [661, 15] width 8 height 8
